Goal: Information Seeking & Learning: Learn about a topic

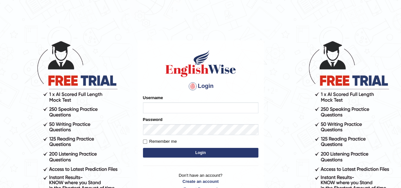
click at [166, 110] on input "Username" at bounding box center [200, 107] width 115 height 11
type input "Jepkoech"
click at [184, 150] on button "Login" at bounding box center [200, 153] width 115 height 10
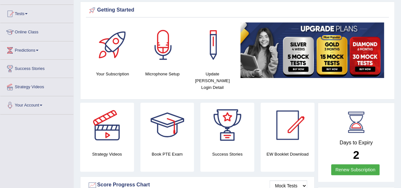
scroll to position [56, 0]
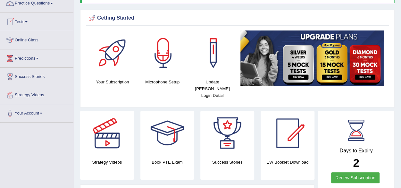
click at [27, 20] on link "Tests" at bounding box center [36, 21] width 73 height 16
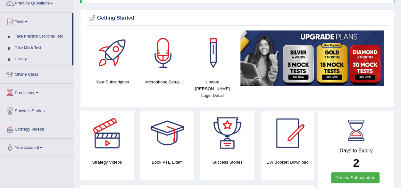
click at [30, 46] on link "Take Mock Test" at bounding box center [42, 48] width 60 height 12
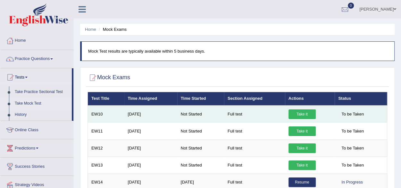
click at [302, 112] on link "Take it" at bounding box center [302, 114] width 27 height 10
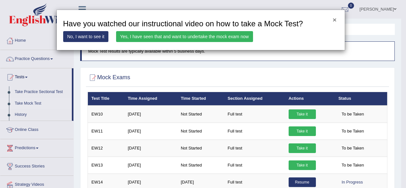
click at [336, 19] on button "×" at bounding box center [335, 19] width 4 height 7
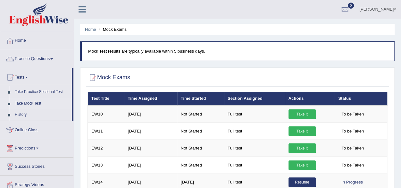
click at [51, 57] on link "Practice Questions" at bounding box center [36, 58] width 73 height 16
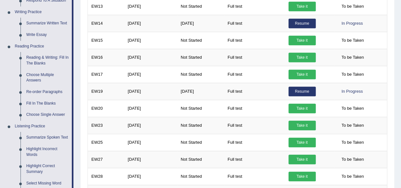
scroll to position [167, 0]
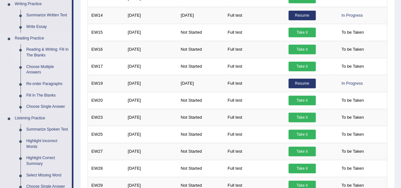
click at [38, 49] on link "Reading & Writing: Fill In The Blanks" at bounding box center [47, 52] width 48 height 17
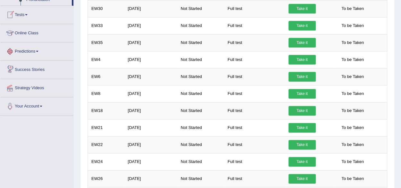
scroll to position [423, 0]
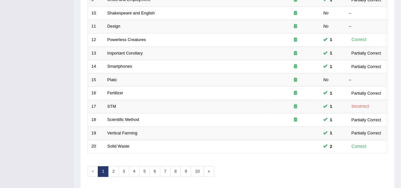
scroll to position [231, 0]
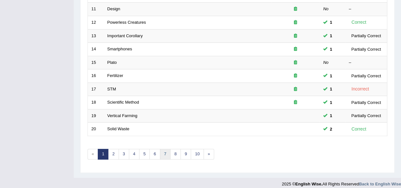
click at [164, 151] on link "7" at bounding box center [165, 154] width 11 height 11
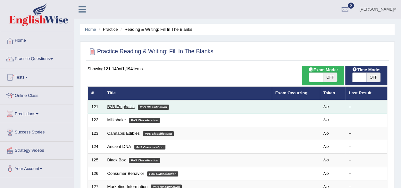
click at [124, 107] on link "B2B Emphasis" at bounding box center [120, 106] width 27 height 5
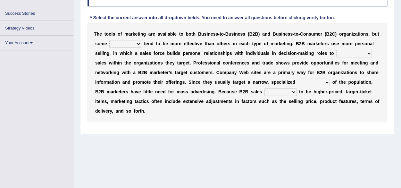
scroll to position [103, 0]
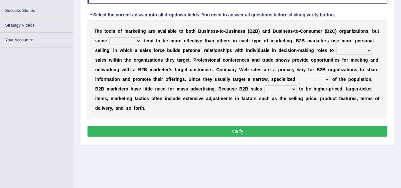
click at [138, 40] on select "tactics tentacles optics ethnics" at bounding box center [125, 41] width 32 height 8
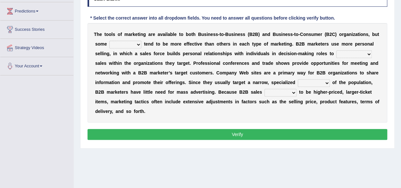
scroll to position [116, 0]
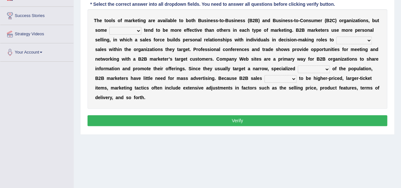
select select "tentacles"
click at [109, 27] on select "tactics tentacles optics ethnics" at bounding box center [125, 31] width 32 height 8
click at [366, 40] on select "overstate disorientate commentate facilitate" at bounding box center [355, 41] width 36 height 8
select select "facilitate"
click at [337, 37] on select "overstate disorientate commentate facilitate" at bounding box center [355, 41] width 36 height 8
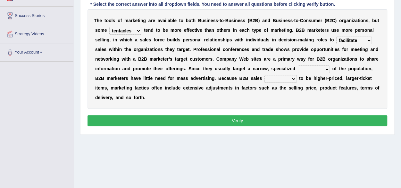
click at [324, 70] on select "shiver sliver driver receiver" at bounding box center [314, 69] width 32 height 8
select select "shiver"
click at [298, 65] on select "shiver sliver driver receiver" at bounding box center [314, 69] width 32 height 8
click at [292, 78] on select "tend extend contend pretend" at bounding box center [281, 79] width 32 height 8
select select "extend"
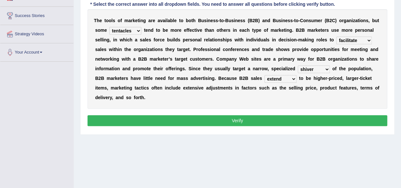
click at [265, 75] on select "tend extend contend pretend" at bounding box center [281, 79] width 32 height 8
click at [245, 121] on button "Verify" at bounding box center [238, 120] width 300 height 11
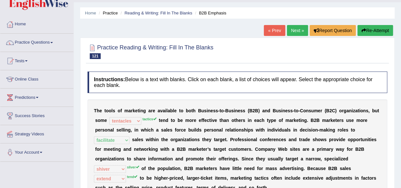
scroll to position [14, 0]
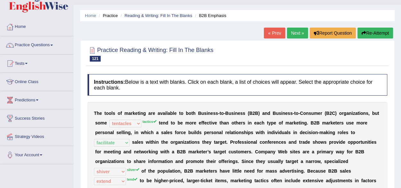
click at [302, 33] on link "Next »" at bounding box center [297, 33] width 21 height 11
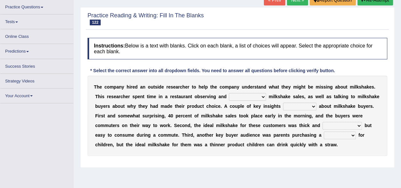
scroll to position [64, 0]
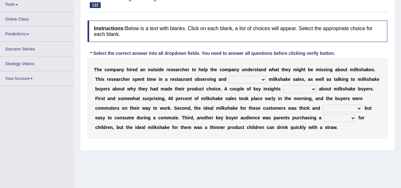
drag, startPoint x: 0, startPoint y: 0, endPoint x: 273, endPoint y: 70, distance: 282.2
click at [273, 70] on div "Instructions: Below is a text with blanks. Click on each blank, a list of choic…" at bounding box center [237, 82] width 303 height 130
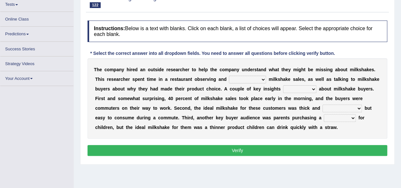
scroll to position [73, 0]
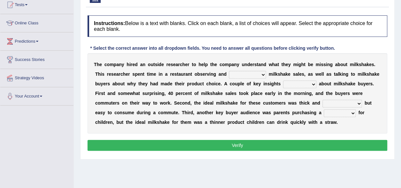
click at [264, 74] on select "documenting augmenting tormenting fermenting" at bounding box center [247, 75] width 37 height 8
select select "fermenting"
click at [229, 71] on select "documenting augmenting tormenting fermenting" at bounding box center [247, 75] width 37 height 8
click at [315, 83] on select "demerged merged submerged emerged" at bounding box center [299, 85] width 33 height 8
select select "submerged"
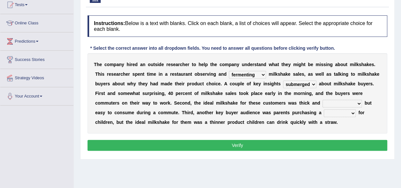
click at [283, 81] on select "demerged merged submerged emerged" at bounding box center [299, 85] width 33 height 8
click at [359, 103] on select "consequential torrential substantial residential" at bounding box center [342, 104] width 39 height 8
select select "substantial"
click at [323, 100] on select "consequential torrential substantial residential" at bounding box center [342, 104] width 39 height 8
click at [351, 111] on select "pleat treat cleat sweat" at bounding box center [340, 113] width 32 height 8
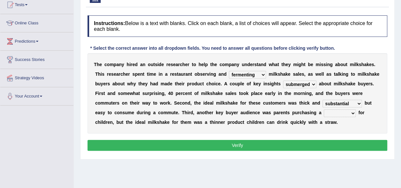
select select "treat"
click at [324, 109] on select "pleat treat cleat sweat" at bounding box center [340, 113] width 32 height 8
click at [277, 149] on button "Verify" at bounding box center [238, 145] width 300 height 11
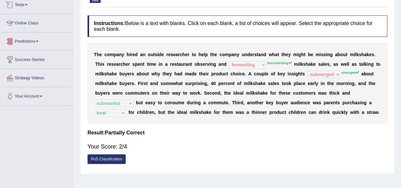
click at [29, 3] on link "Tests" at bounding box center [36, 4] width 73 height 16
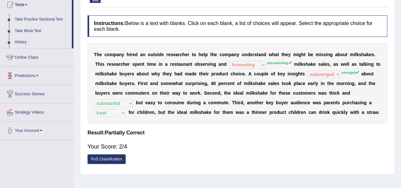
click at [28, 58] on link "Online Class" at bounding box center [36, 56] width 73 height 16
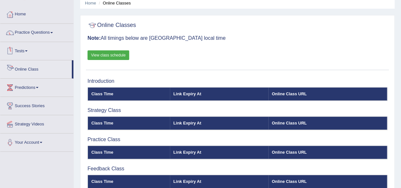
scroll to position [26, 0]
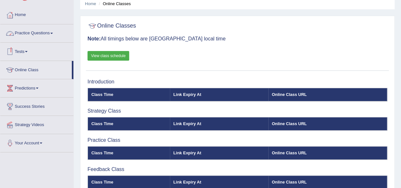
click at [29, 50] on link "Tests" at bounding box center [36, 51] width 73 height 16
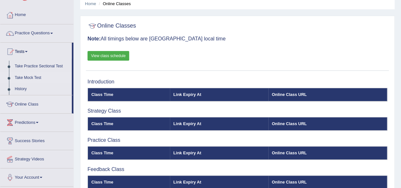
click at [27, 75] on link "Take Mock Test" at bounding box center [42, 78] width 60 height 12
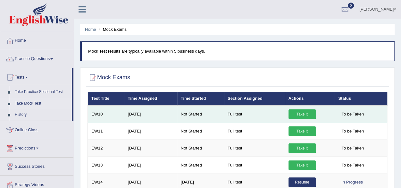
click at [302, 111] on link "Take it" at bounding box center [302, 114] width 27 height 10
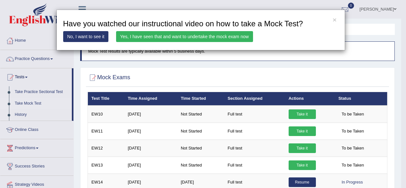
click at [180, 33] on link "Yes, I have seen that and want to undertake the mock exam now" at bounding box center [184, 36] width 137 height 11
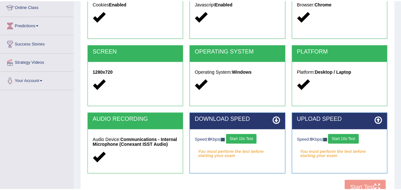
scroll to position [90, 0]
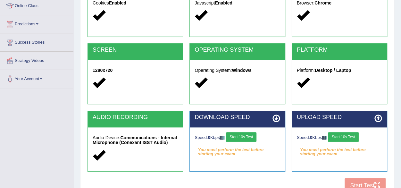
click at [244, 134] on button "Start 10s Test" at bounding box center [241, 137] width 30 height 10
click at [344, 136] on button "Start 10s Test" at bounding box center [343, 137] width 30 height 10
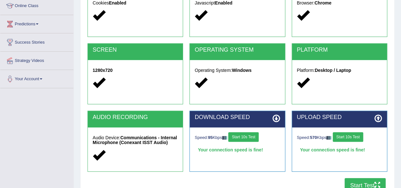
click at [360, 181] on button "Start Test" at bounding box center [365, 185] width 41 height 15
click at [357, 182] on button "Start Test" at bounding box center [365, 185] width 41 height 15
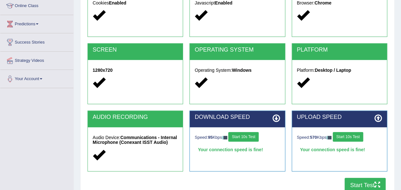
click at [357, 186] on button "Start Test" at bounding box center [365, 185] width 41 height 15
click at [360, 178] on button "Start Test" at bounding box center [365, 185] width 41 height 15
click at [361, 183] on button "Start Test" at bounding box center [365, 185] width 41 height 15
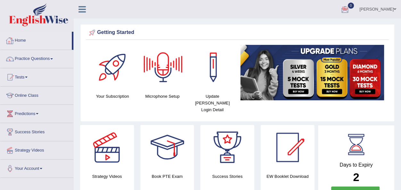
click at [25, 39] on link "Home" at bounding box center [36, 40] width 72 height 16
click at [259, 27] on div "Getting Started Your Subscription Microphone Setup Update Pearson Login Detail ×" at bounding box center [237, 73] width 315 height 98
click at [350, 11] on div at bounding box center [345, 10] width 10 height 10
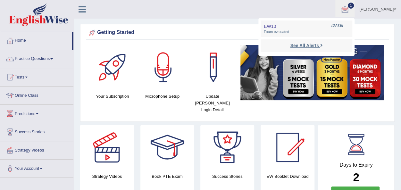
click at [319, 44] on strong "See All Alerts" at bounding box center [304, 45] width 29 height 5
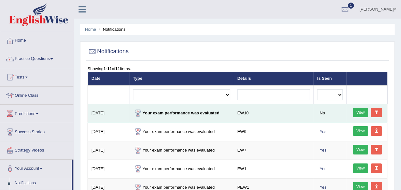
click at [355, 109] on link "View" at bounding box center [360, 113] width 15 height 10
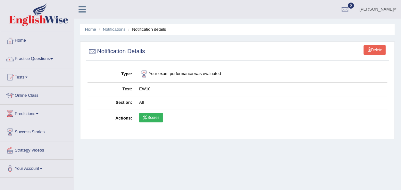
click at [151, 118] on link "Scores" at bounding box center [151, 118] width 24 height 10
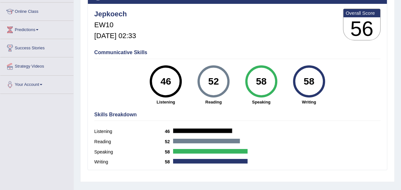
scroll to position [71, 0]
